Goal: Navigation & Orientation: Find specific page/section

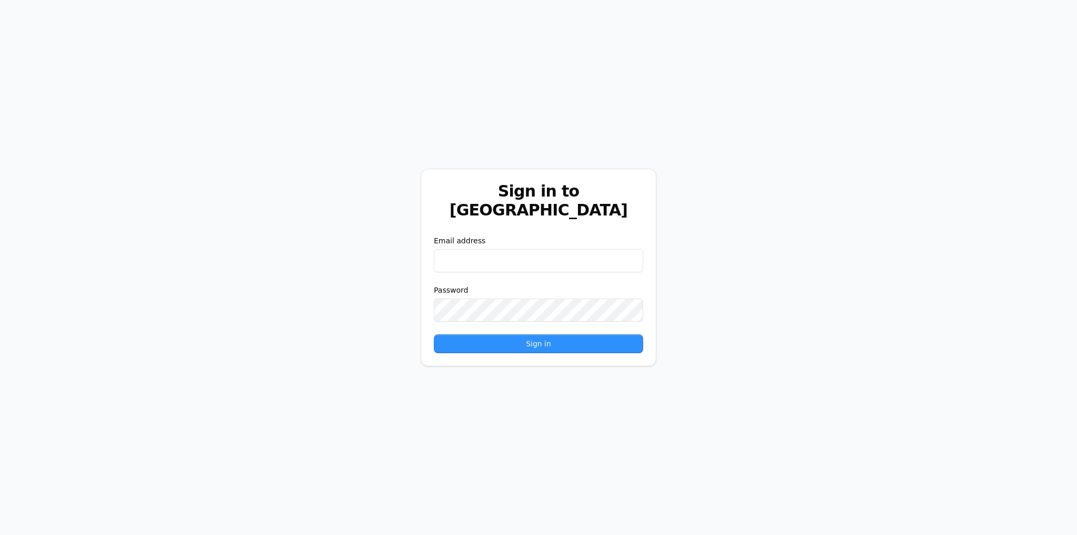
drag, startPoint x: 503, startPoint y: 239, endPoint x: 505, endPoint y: 245, distance: 5.9
click at [503, 249] on input "email" at bounding box center [538, 260] width 209 height 23
type input "**********"
click at [434, 334] on button "Sign in" at bounding box center [538, 343] width 209 height 19
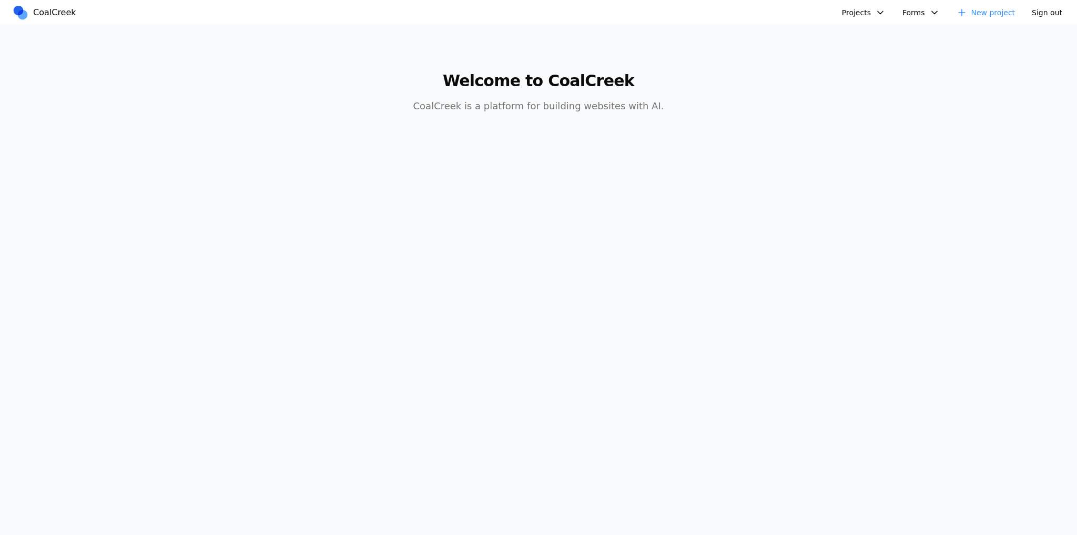
drag, startPoint x: 870, startPoint y: 24, endPoint x: 871, endPoint y: 17, distance: 6.9
click at [870, 24] on nav "CoalCreek Projects Databricks Data + AI Summit Reducto Tech Conference Street F…" at bounding box center [538, 12] width 1077 height 25
click at [871, 17] on button "Projects" at bounding box center [864, 13] width 56 height 16
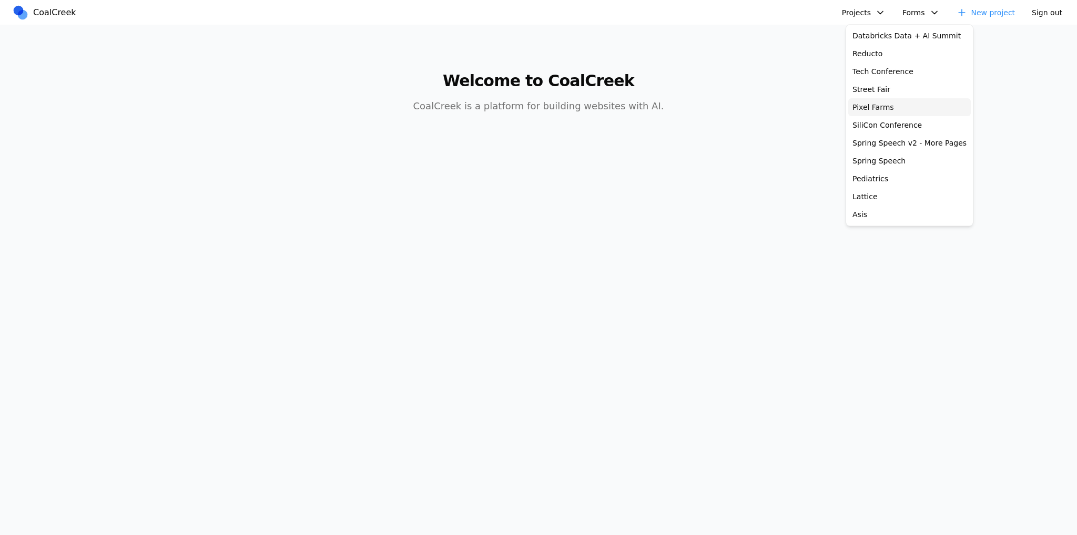
click at [893, 103] on link "Pixel Farms" at bounding box center [909, 107] width 123 height 18
